Goal: Transaction & Acquisition: Download file/media

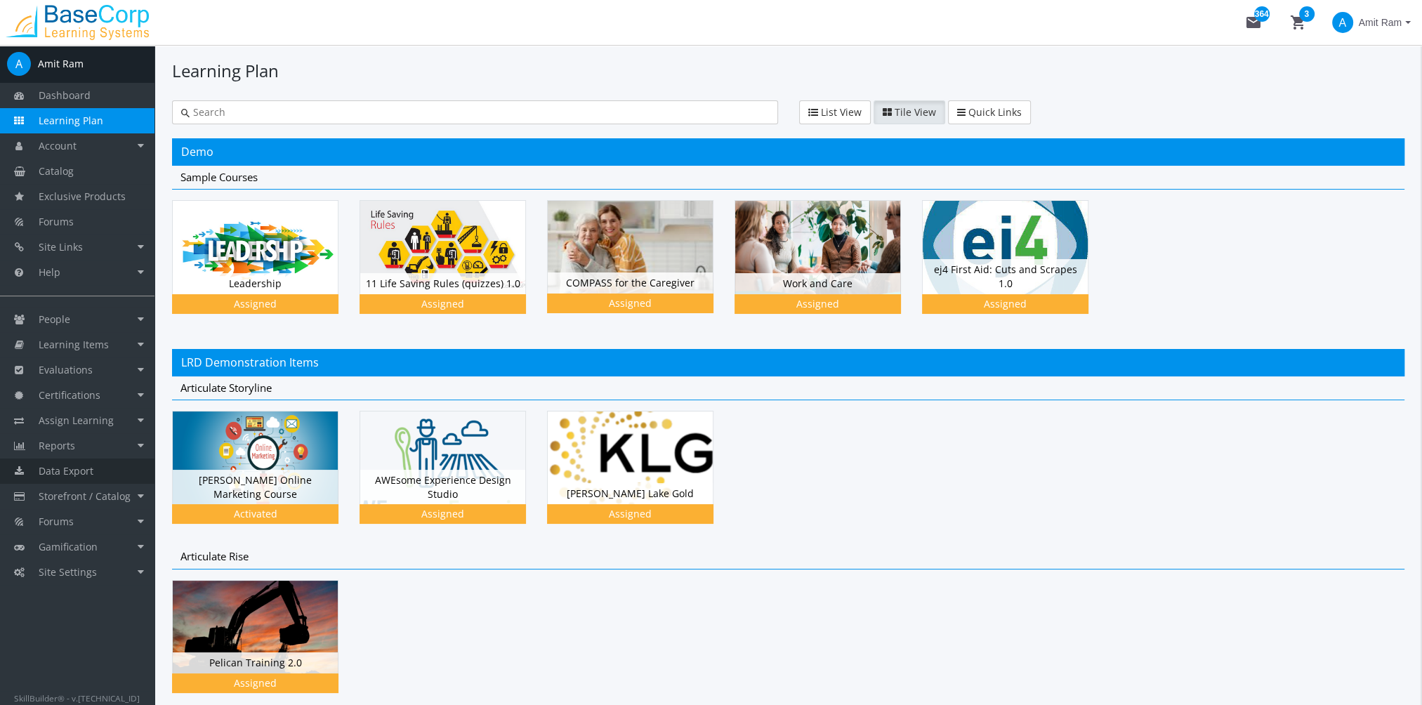
click at [104, 468] on link "Data Export" at bounding box center [77, 471] width 154 height 25
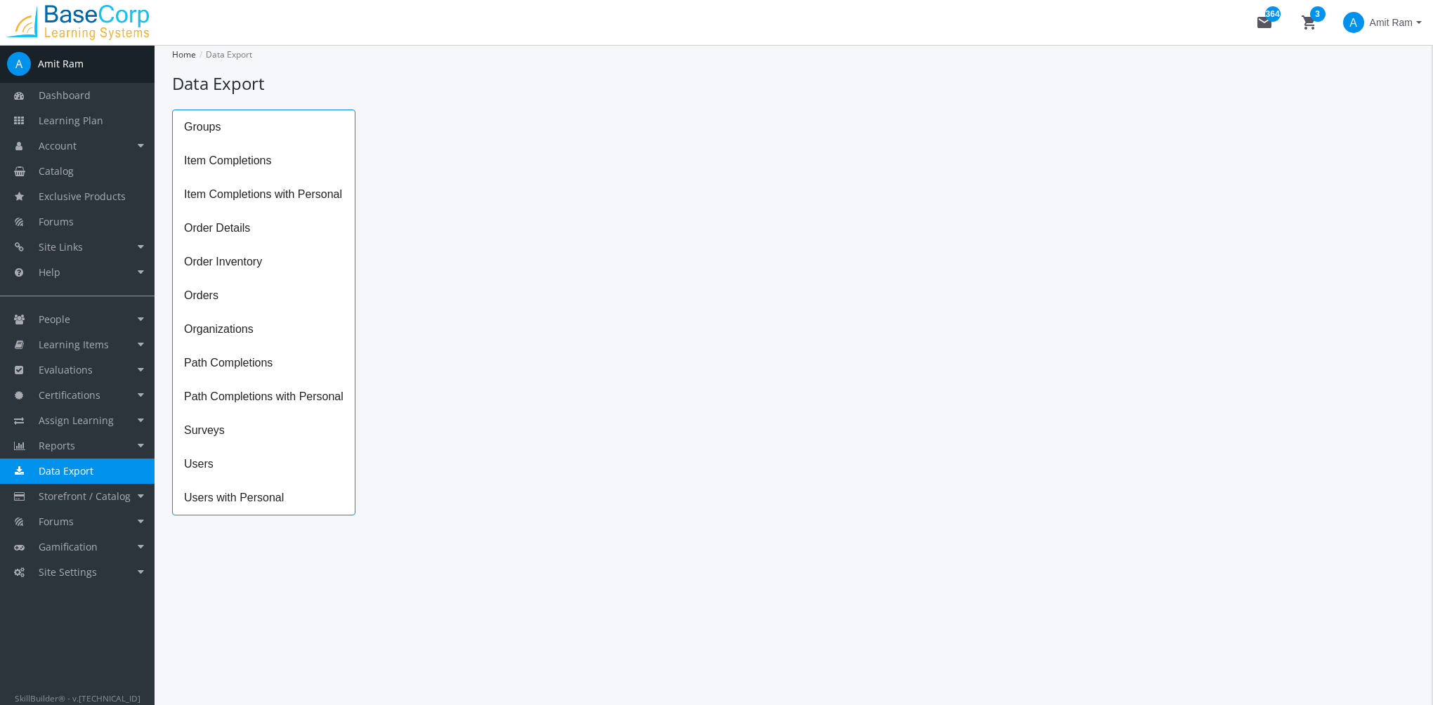
click at [282, 192] on span "Item Completions with Personal" at bounding box center [264, 195] width 182 height 34
click at [682, 137] on icon "Open calendar" at bounding box center [689, 140] width 15 height 15
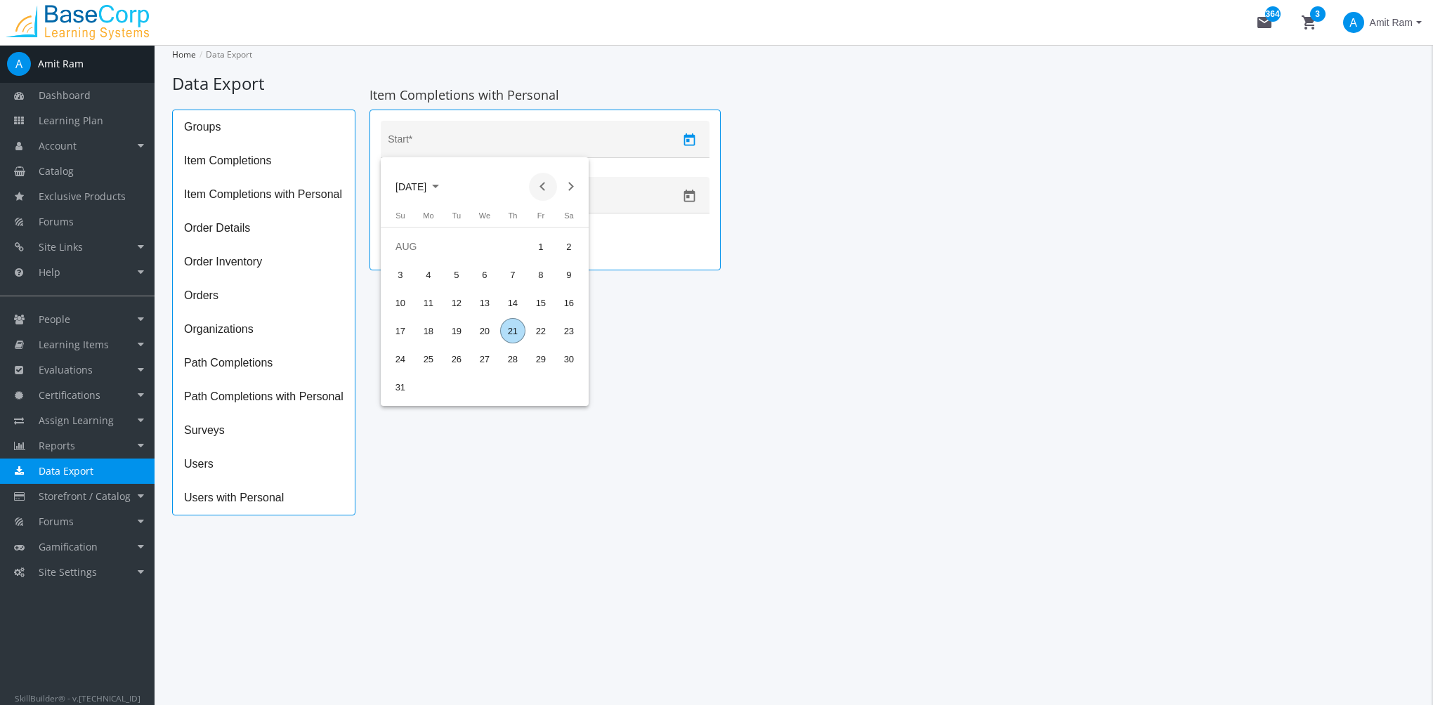
click at [540, 186] on button "Previous month" at bounding box center [543, 187] width 28 height 28
click at [513, 251] on div "1" at bounding box center [512, 246] width 25 height 25
type input "[DATE]"
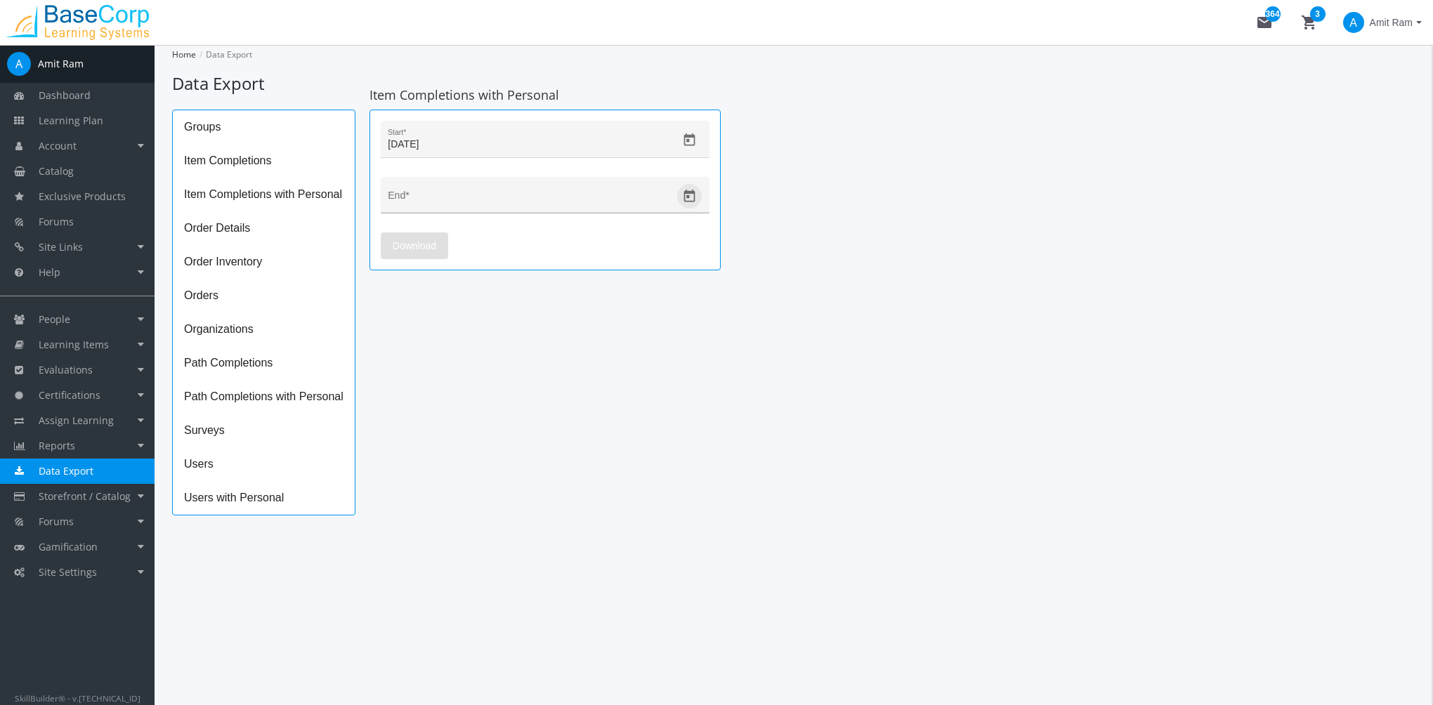
click at [692, 197] on icon "Open calendar" at bounding box center [689, 196] width 15 height 15
click at [517, 386] on div "21" at bounding box center [512, 386] width 25 height 25
type input "[DATE]"
click at [435, 237] on span "Download" at bounding box center [415, 245] width 44 height 25
